Goal: Transaction & Acquisition: Purchase product/service

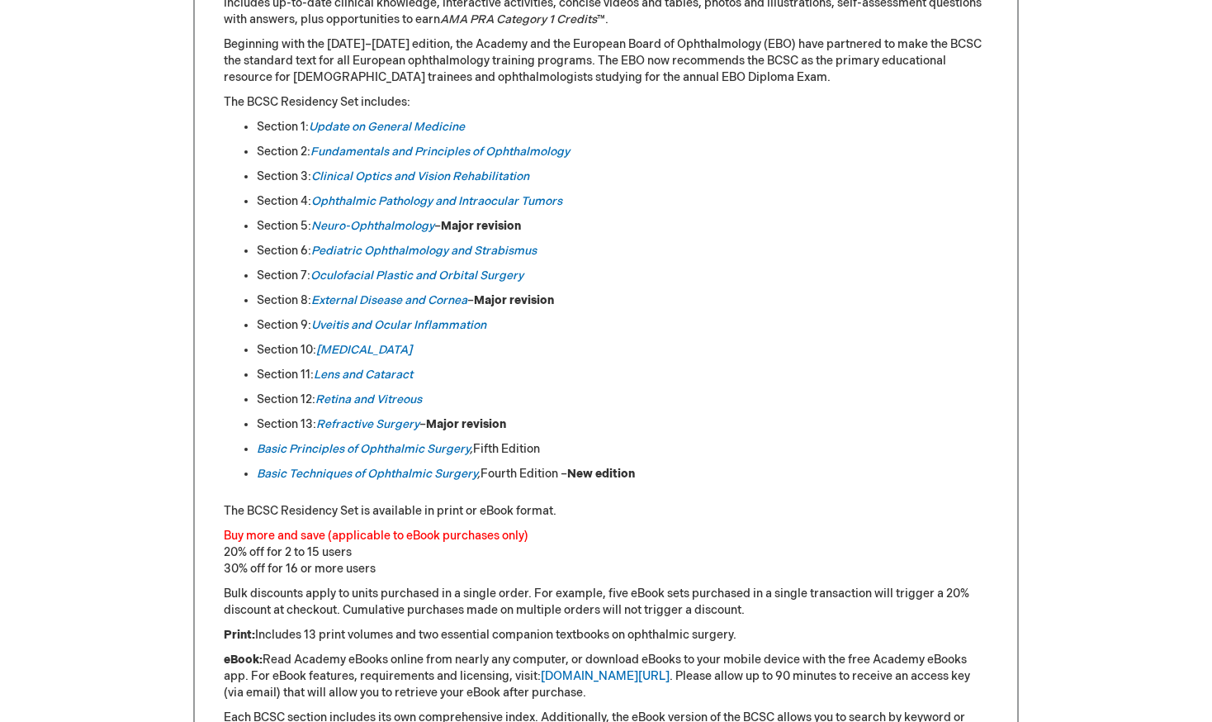
scroll to position [867, 0]
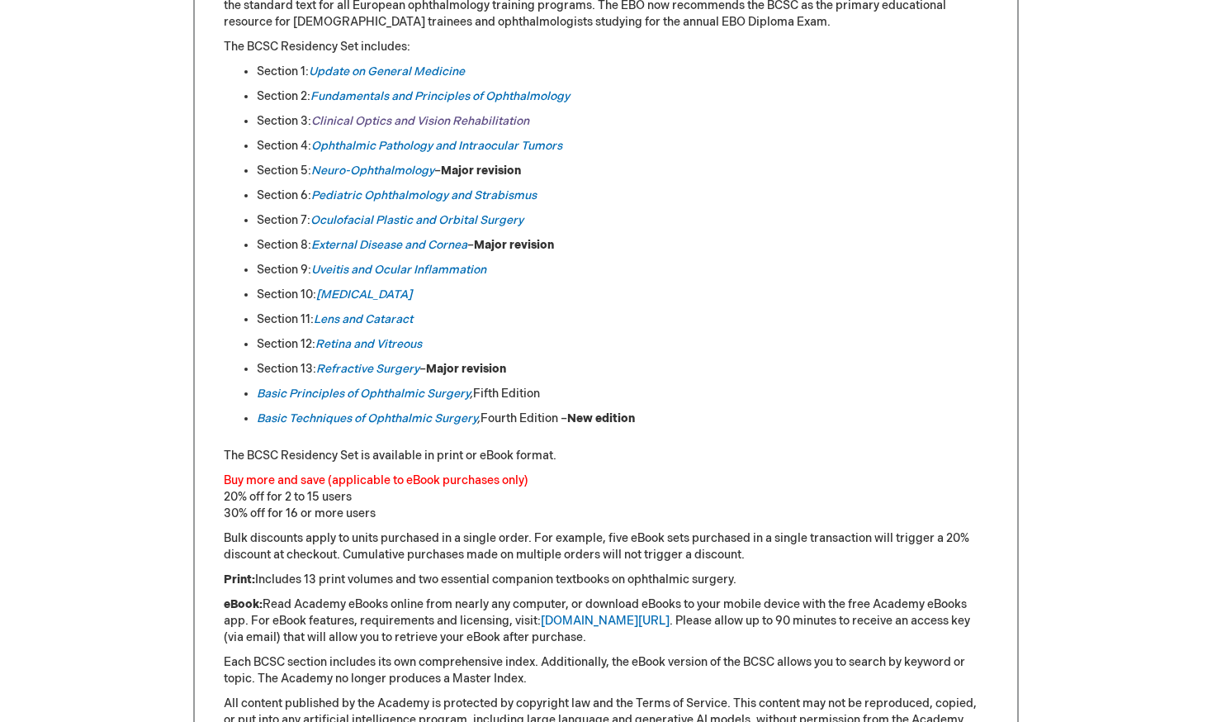
click at [455, 122] on link "Clinical Optics and Vision Rehabilitation" at bounding box center [420, 121] width 218 height 14
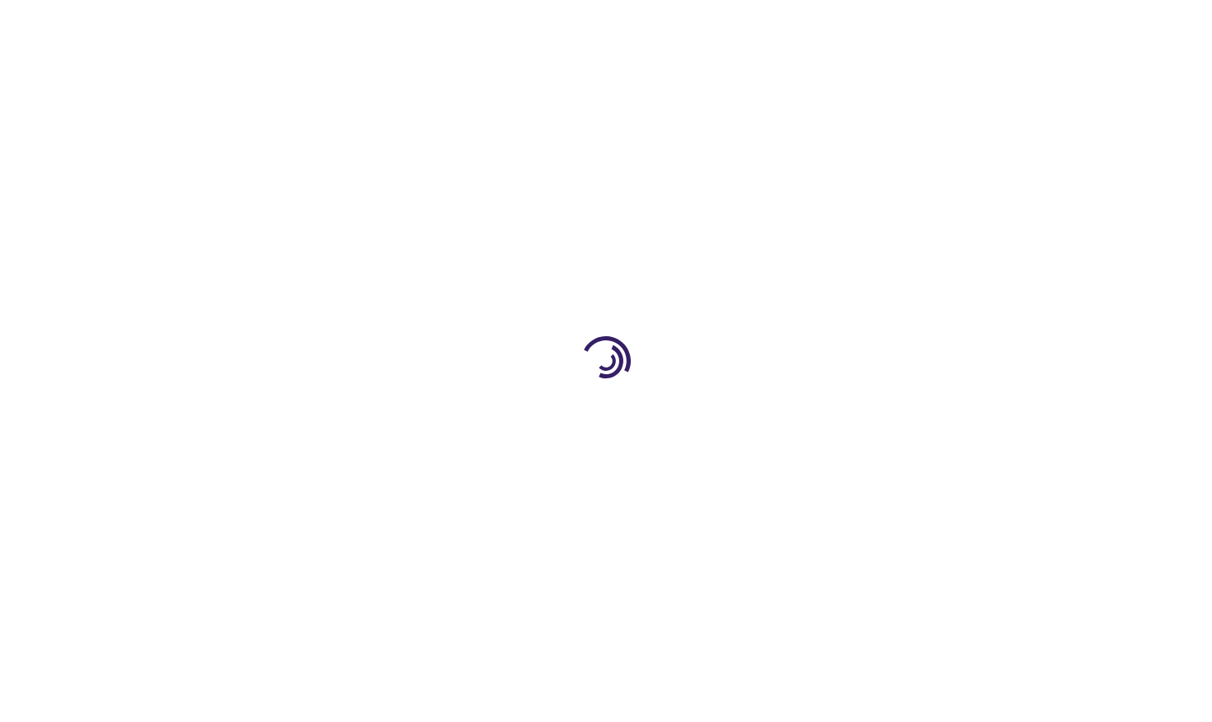
type input "0"
